Goal: Information Seeking & Learning: Learn about a topic

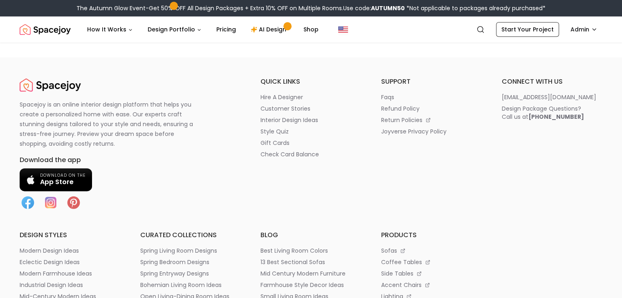
scroll to position [1000, 0]
click at [291, 94] on p "hire a designer" at bounding box center [281, 97] width 43 height 8
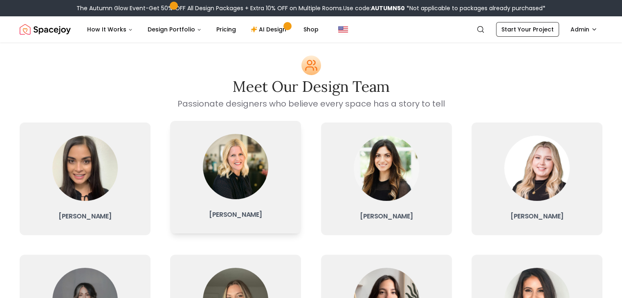
click at [251, 181] on img at bounding box center [235, 166] width 65 height 65
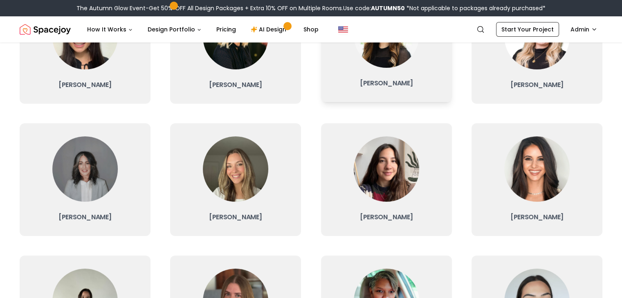
scroll to position [134, 0]
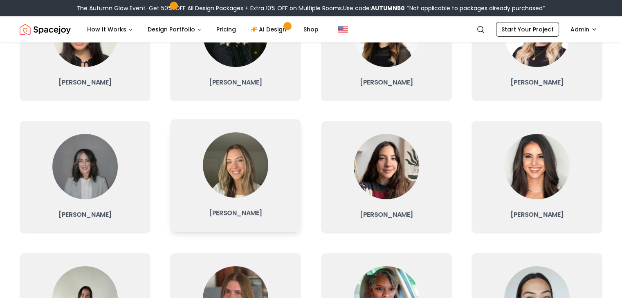
click at [250, 195] on div at bounding box center [235, 164] width 65 height 65
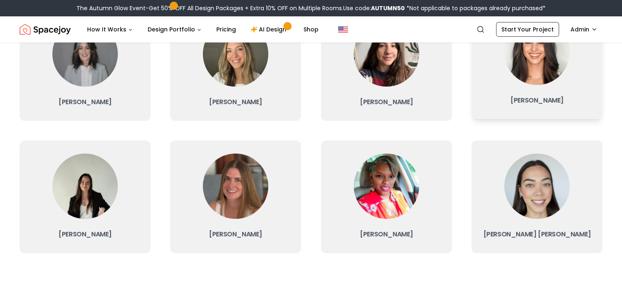
click at [523, 108] on link "[PERSON_NAME]" at bounding box center [536, 63] width 131 height 113
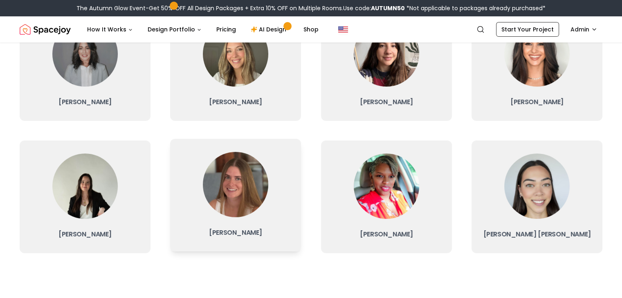
click at [255, 217] on link "[PERSON_NAME]" at bounding box center [235, 195] width 131 height 113
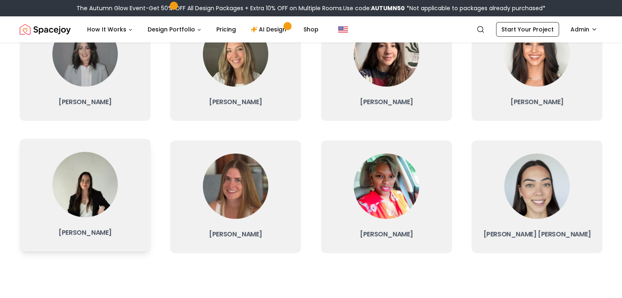
click at [113, 198] on img at bounding box center [84, 184] width 65 height 65
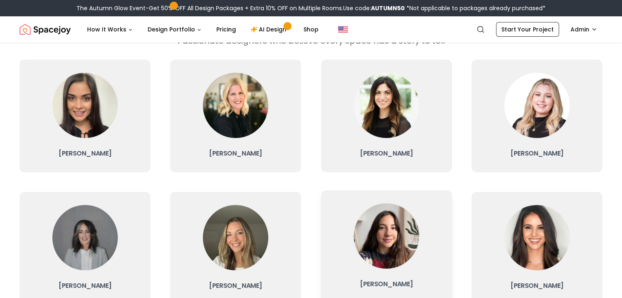
scroll to position [88, 0]
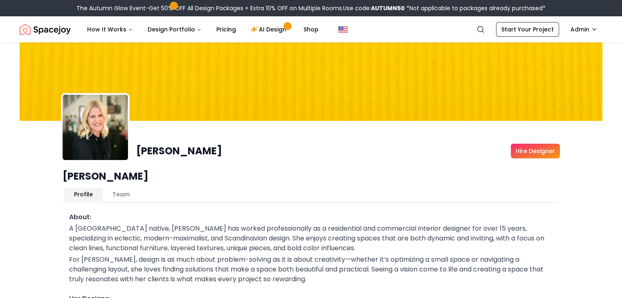
scroll to position [29, 0]
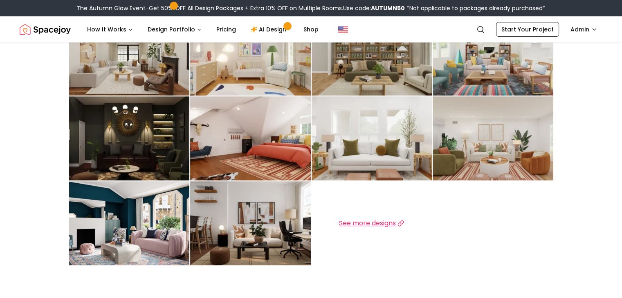
scroll to position [296, 0]
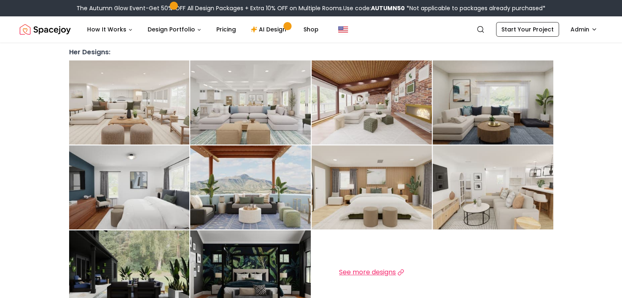
scroll to position [262, 0]
